Goal: Information Seeking & Learning: Learn about a topic

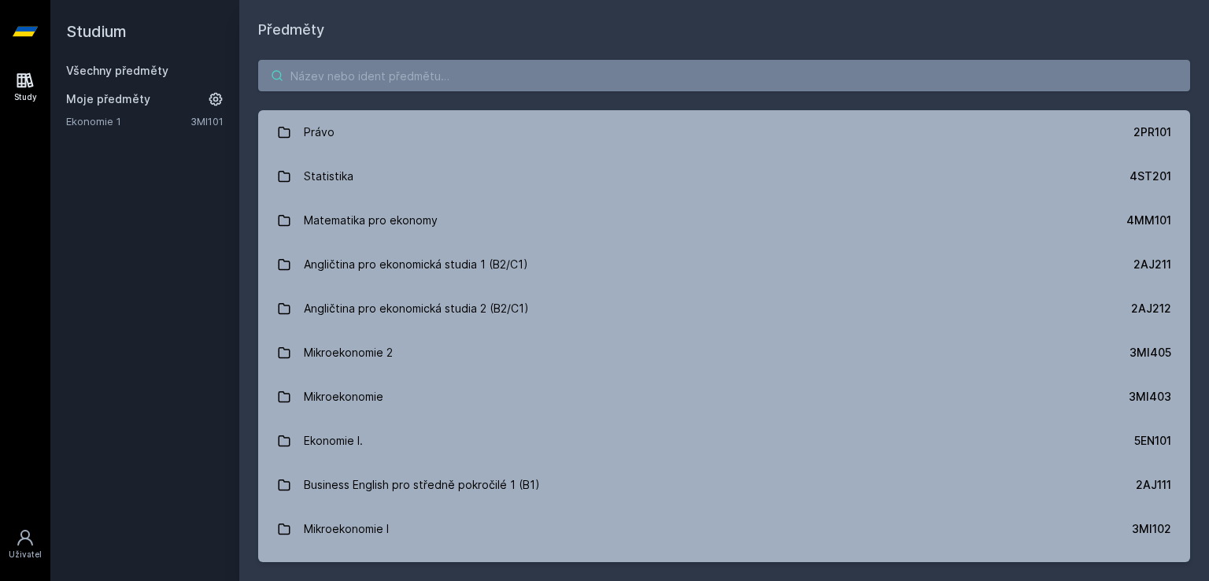
click at [431, 85] on input "search" at bounding box center [724, 75] width 932 height 31
paste input "4IZ559"
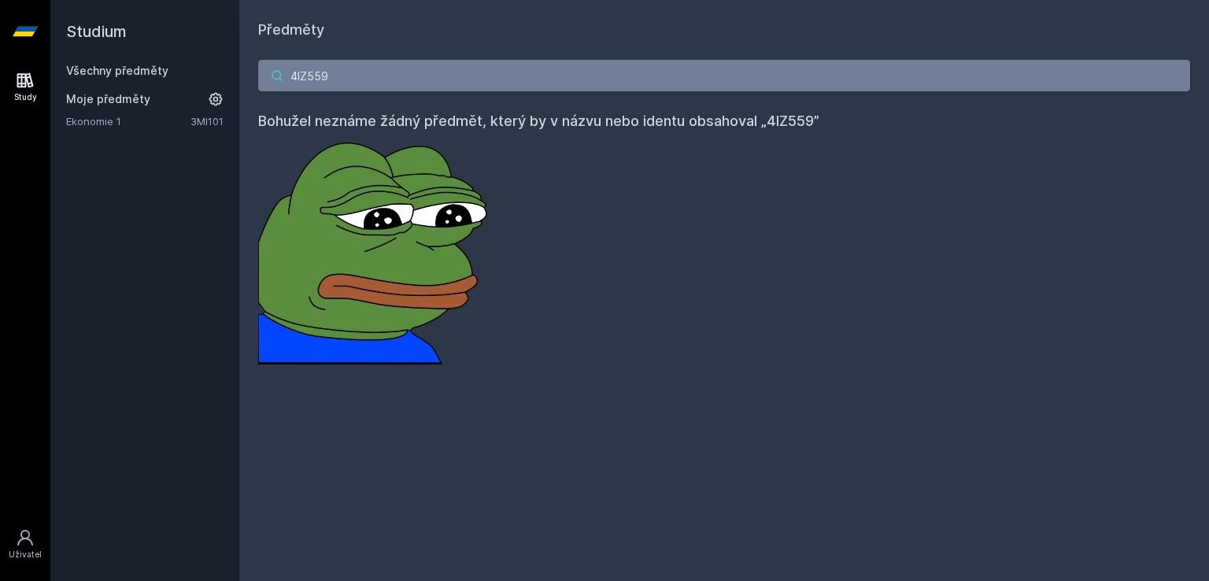
drag, startPoint x: 457, startPoint y: 42, endPoint x: 442, endPoint y: 63, distance: 26.0
click at [446, 57] on div "4IZ559 Bohužel neznáme žádný předmět, který by v názvu nebo identu obsahoval „4…" at bounding box center [724, 212] width 970 height 342
click at [441, 65] on input "4IZ559" at bounding box center [724, 75] width 932 height 31
paste input "Umělé neuronové sítě a hluboké učení"
type input "Umělé neuronové sítě a hluboké učení"
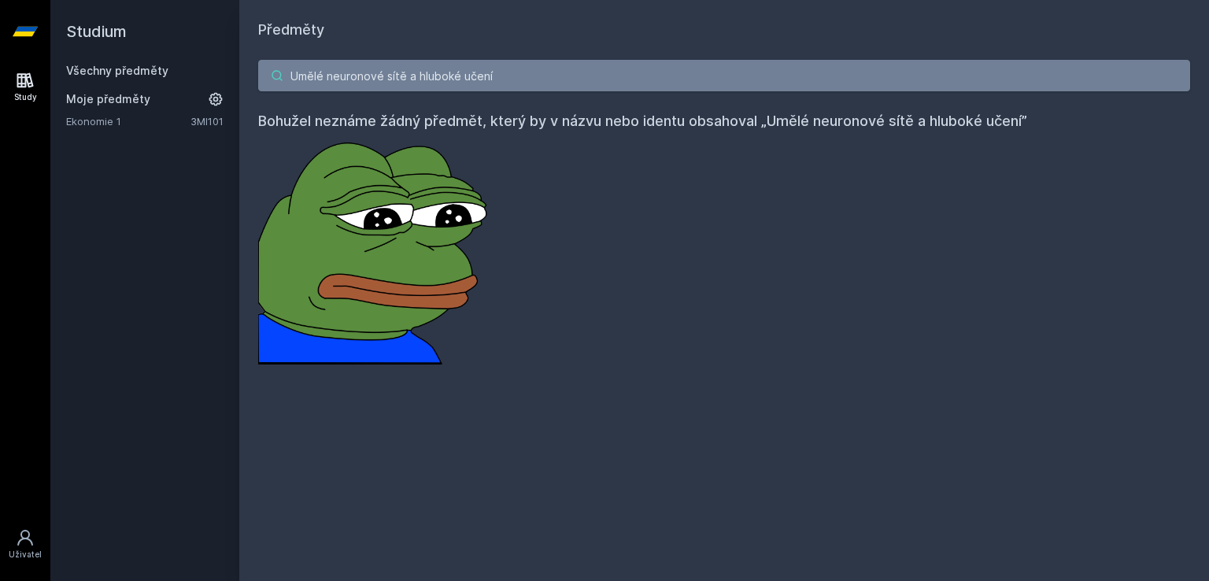
drag, startPoint x: 535, startPoint y: 73, endPoint x: 220, endPoint y: 74, distance: 315.7
click at [224, 74] on div "Studium Všechny předměty Moje předměty Ekonomie 1 3MI101 Předměty Umělé neurono…" at bounding box center [629, 290] width 1159 height 581
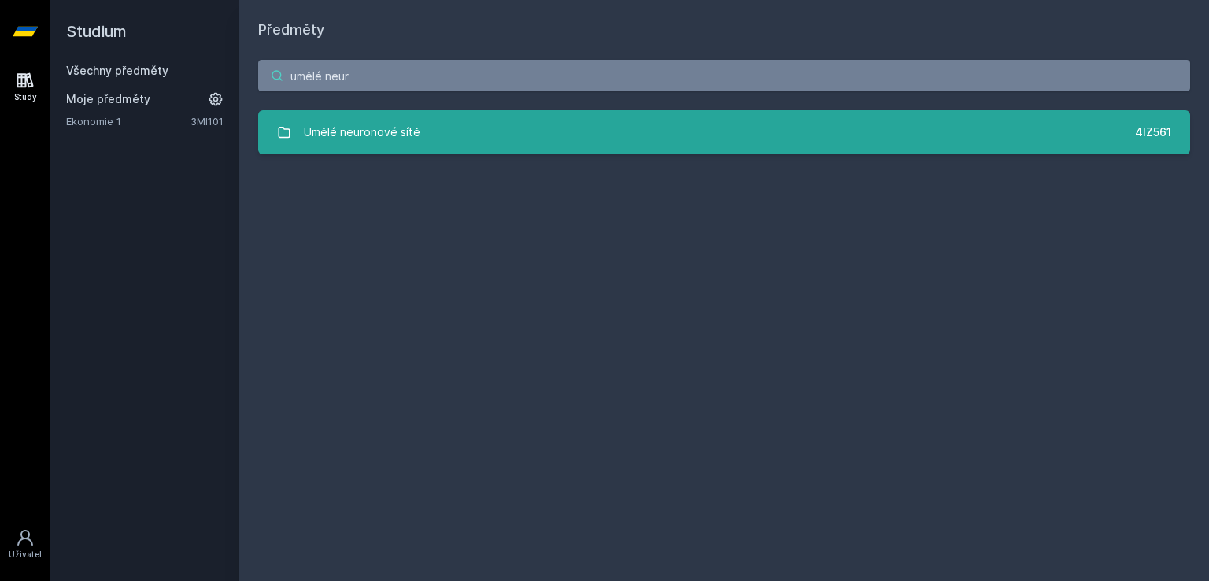
type input "umělé neur"
click at [383, 126] on div "Umělé neuronové sítě" at bounding box center [362, 132] width 117 height 31
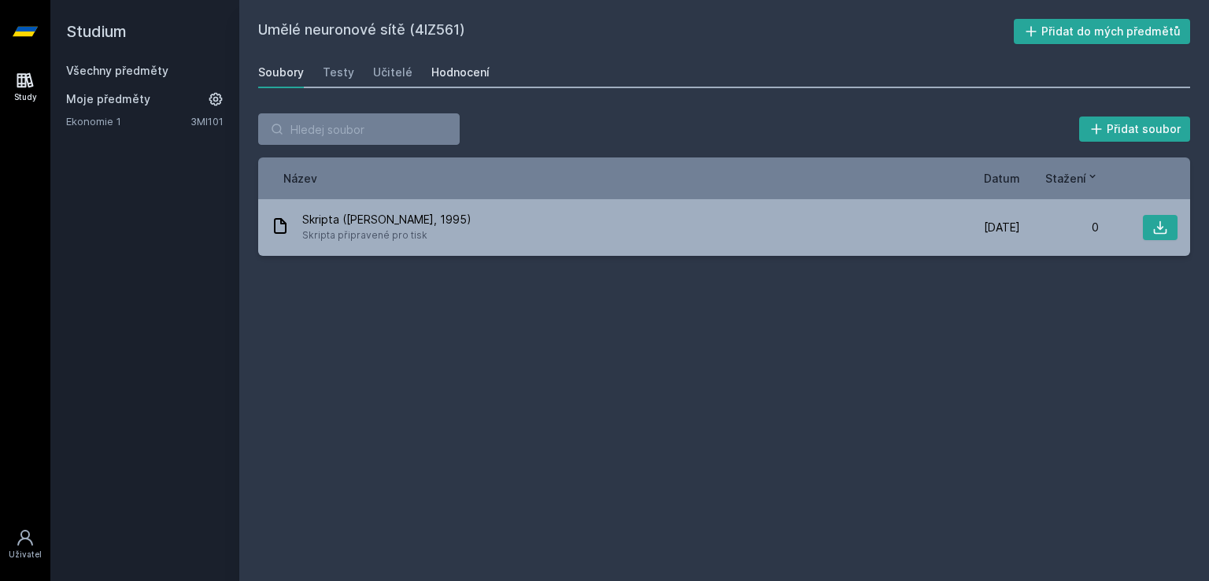
click at [443, 75] on div "Hodnocení" at bounding box center [460, 73] width 58 height 16
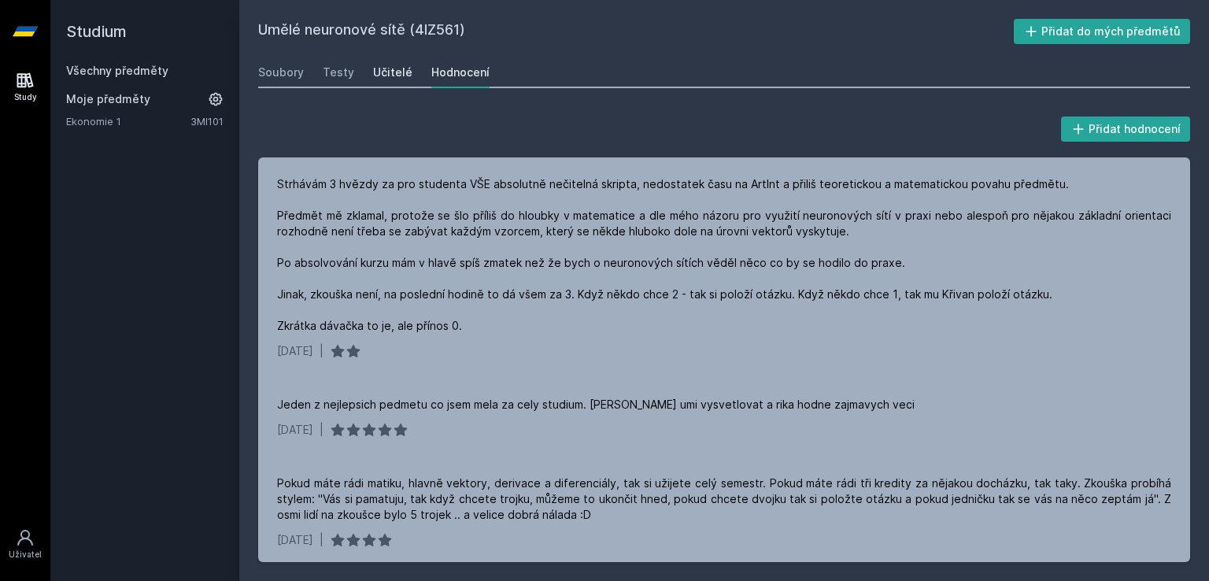
click at [376, 76] on div "Učitelé" at bounding box center [392, 73] width 39 height 16
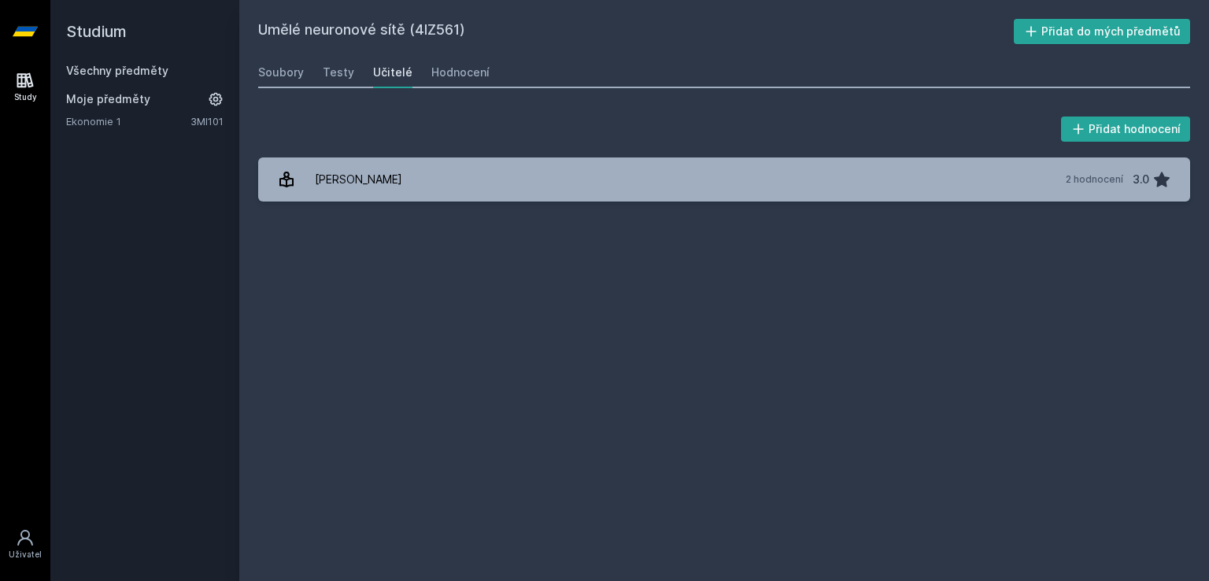
click at [356, 76] on div "Soubory Testy Učitelé Hodnocení" at bounding box center [724, 72] width 932 height 31
click at [339, 76] on div "Testy" at bounding box center [338, 73] width 31 height 16
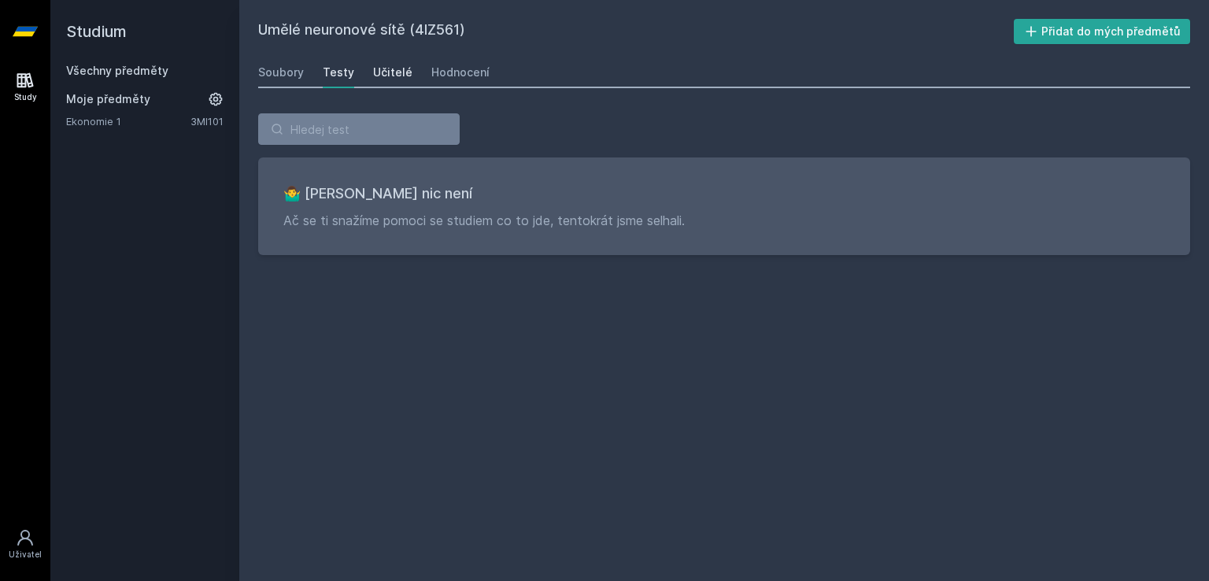
click at [373, 71] on div "Učitelé" at bounding box center [392, 73] width 39 height 16
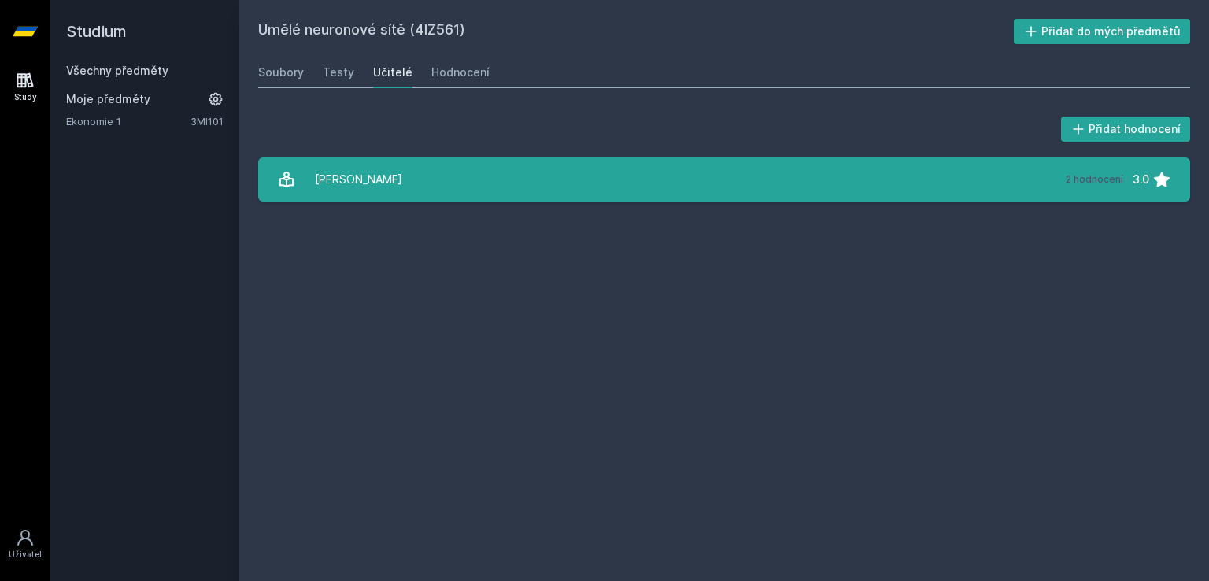
click at [765, 180] on link "[PERSON_NAME] 2 hodnocení 3.0" at bounding box center [724, 179] width 932 height 44
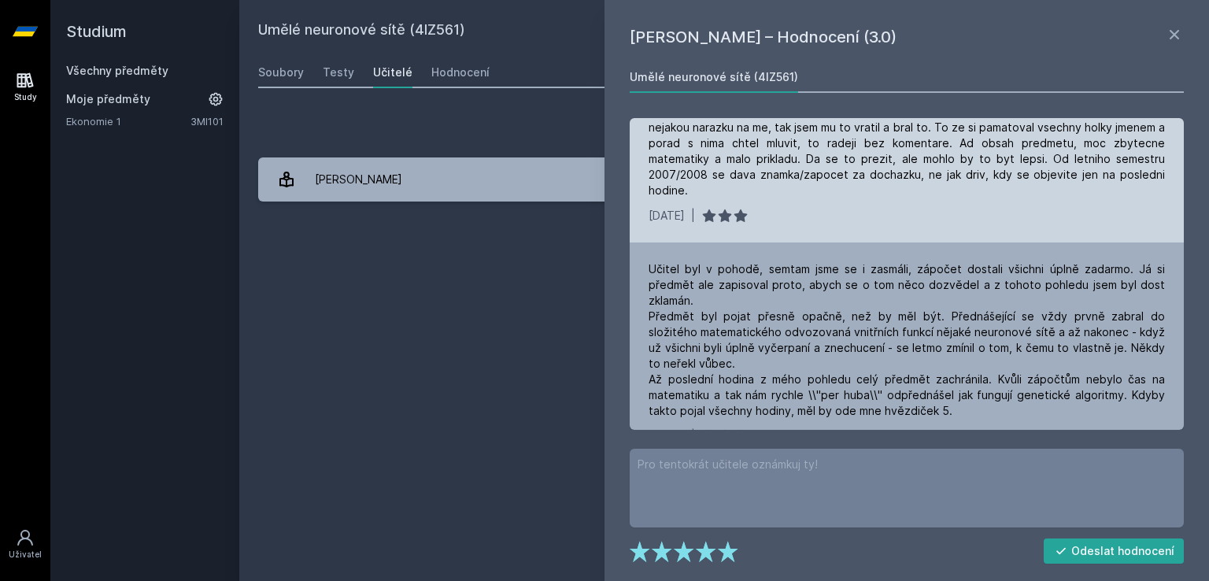
scroll to position [50, 0]
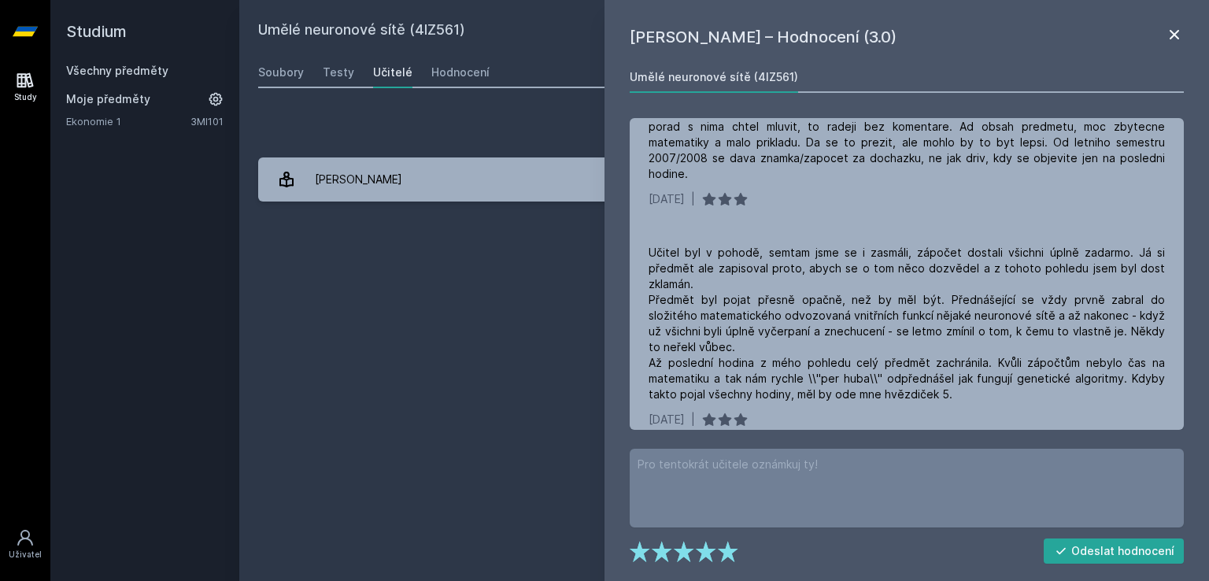
click at [1173, 29] on icon at bounding box center [1174, 34] width 19 height 19
